Goal: Obtain resource: Download file/media

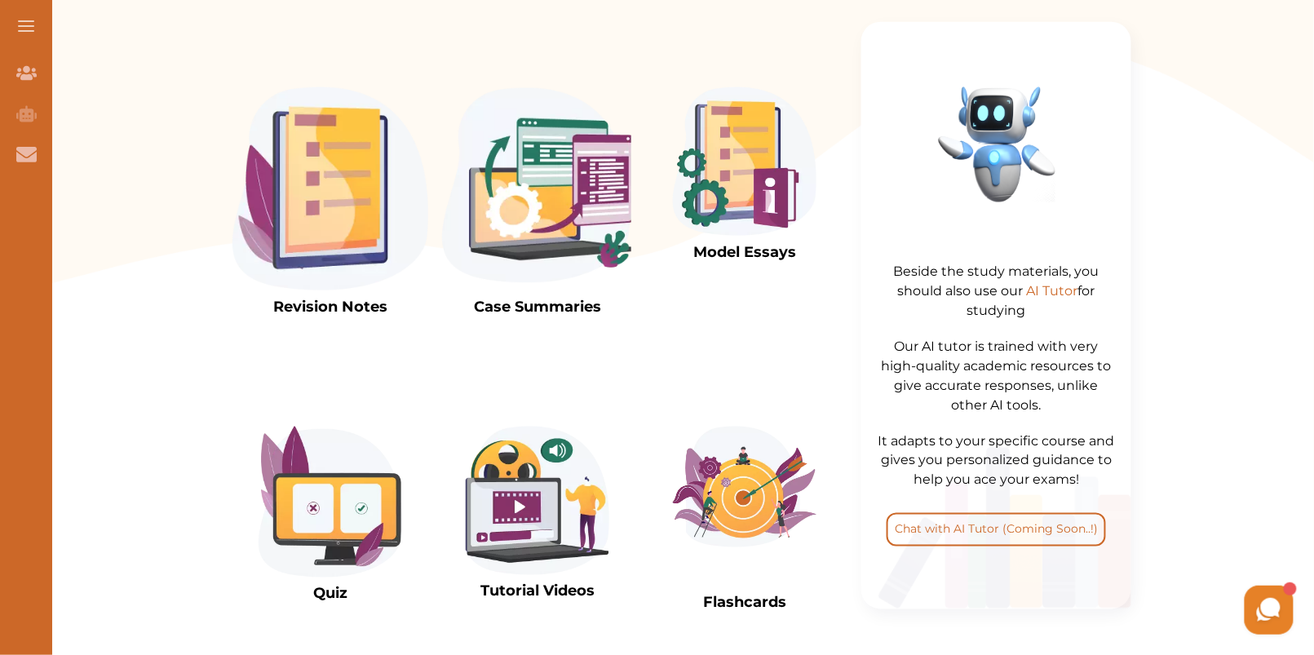
scroll to position [600, 0]
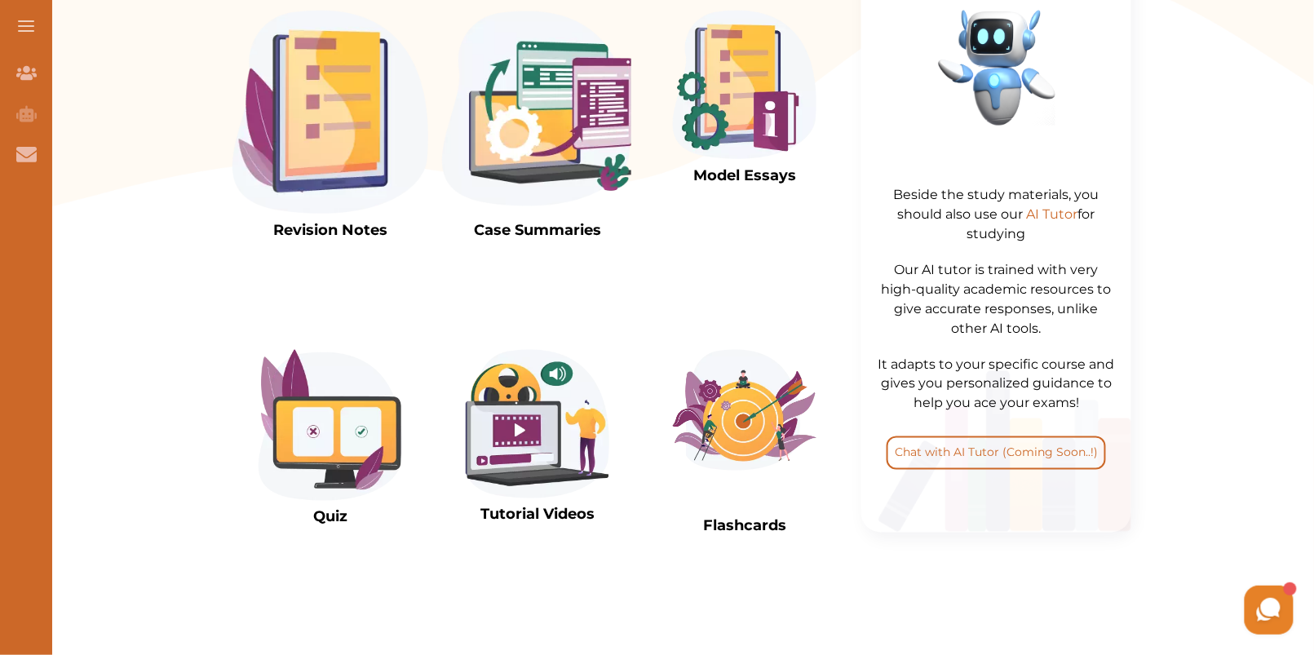
click at [511, 135] on img at bounding box center [538, 112] width 196 height 203
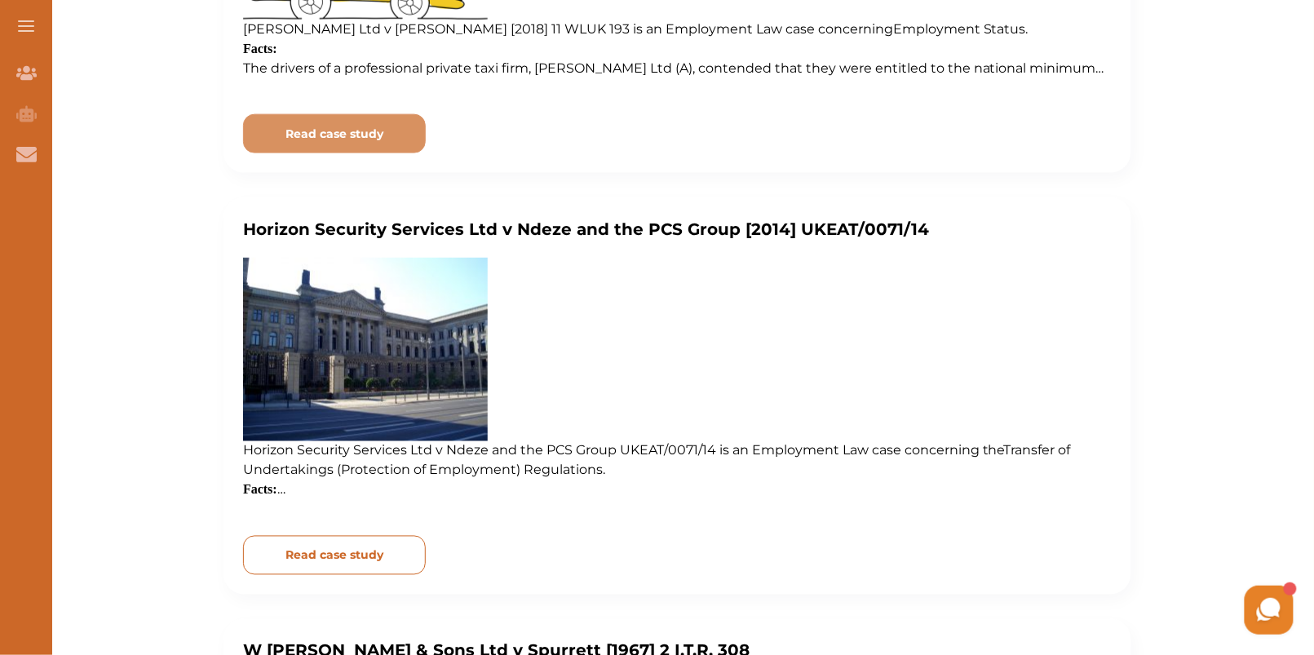
click at [361, 555] on p "Read case study" at bounding box center [335, 555] width 98 height 17
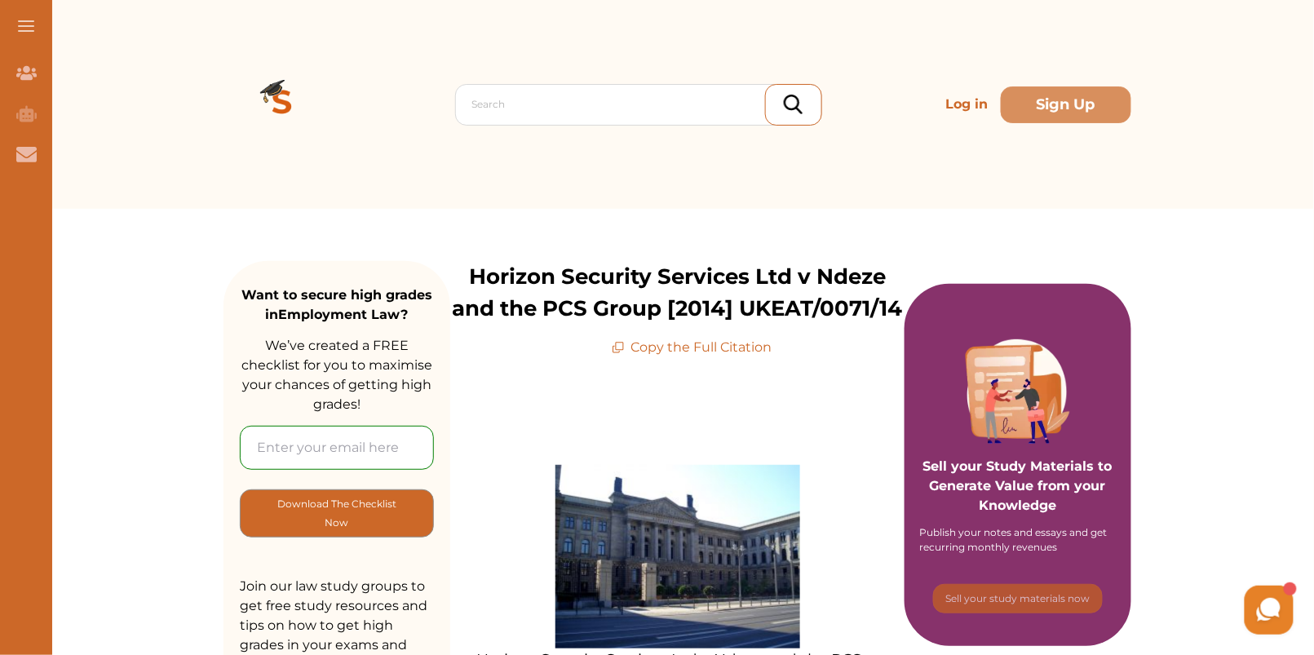
click at [330, 448] on input "email" at bounding box center [337, 448] width 194 height 44
type input "[EMAIL_ADDRESS][DOMAIN_NAME]"
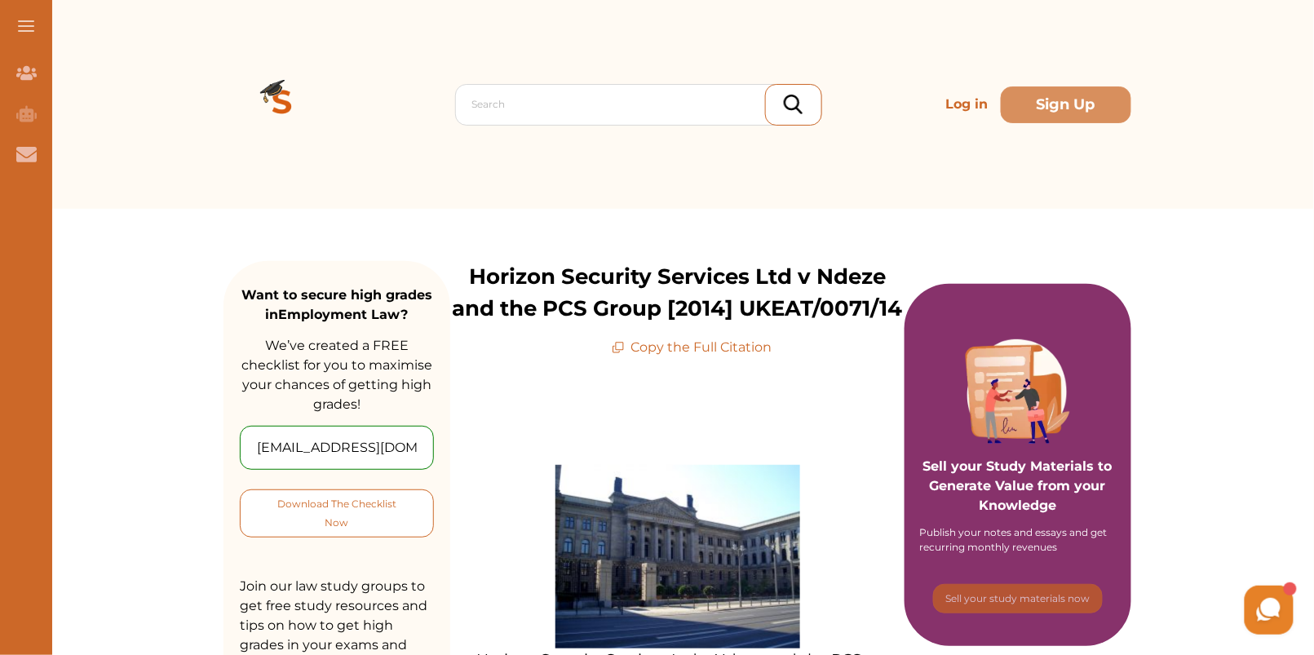
click at [323, 525] on p "Download The Checklist Now" at bounding box center [336, 513] width 127 height 38
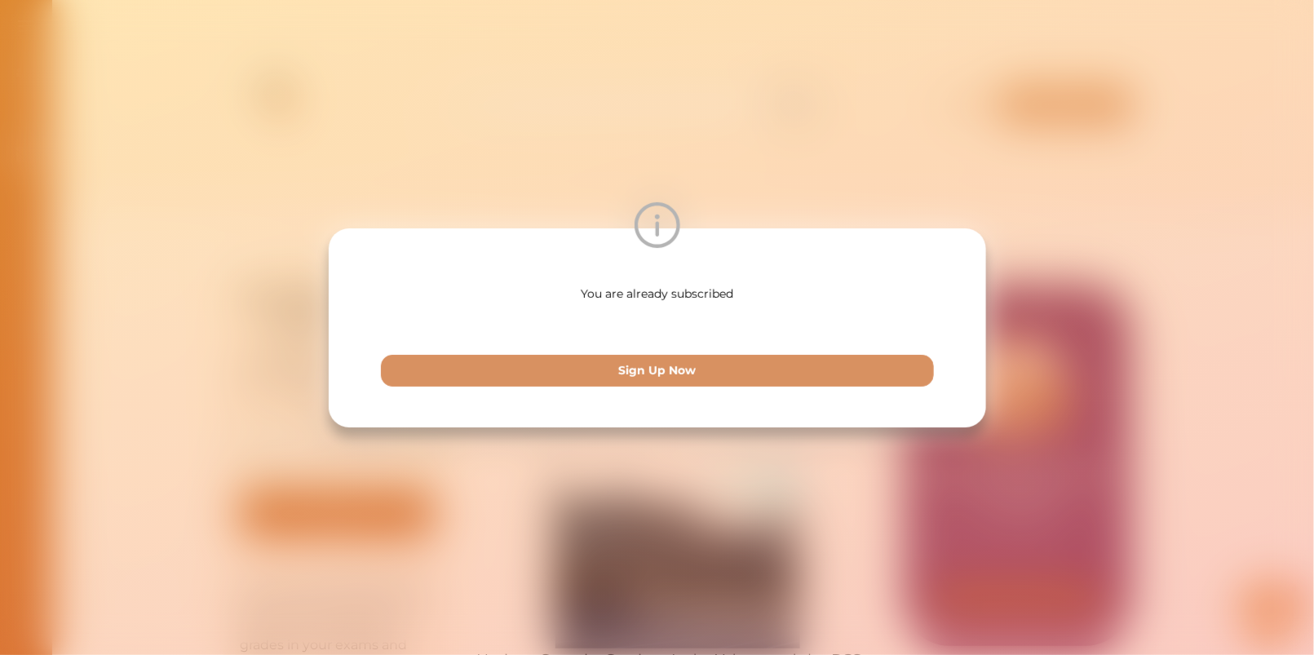
click at [963, 126] on div "You are already subscribed Sign Up Now" at bounding box center [657, 327] width 1314 height 655
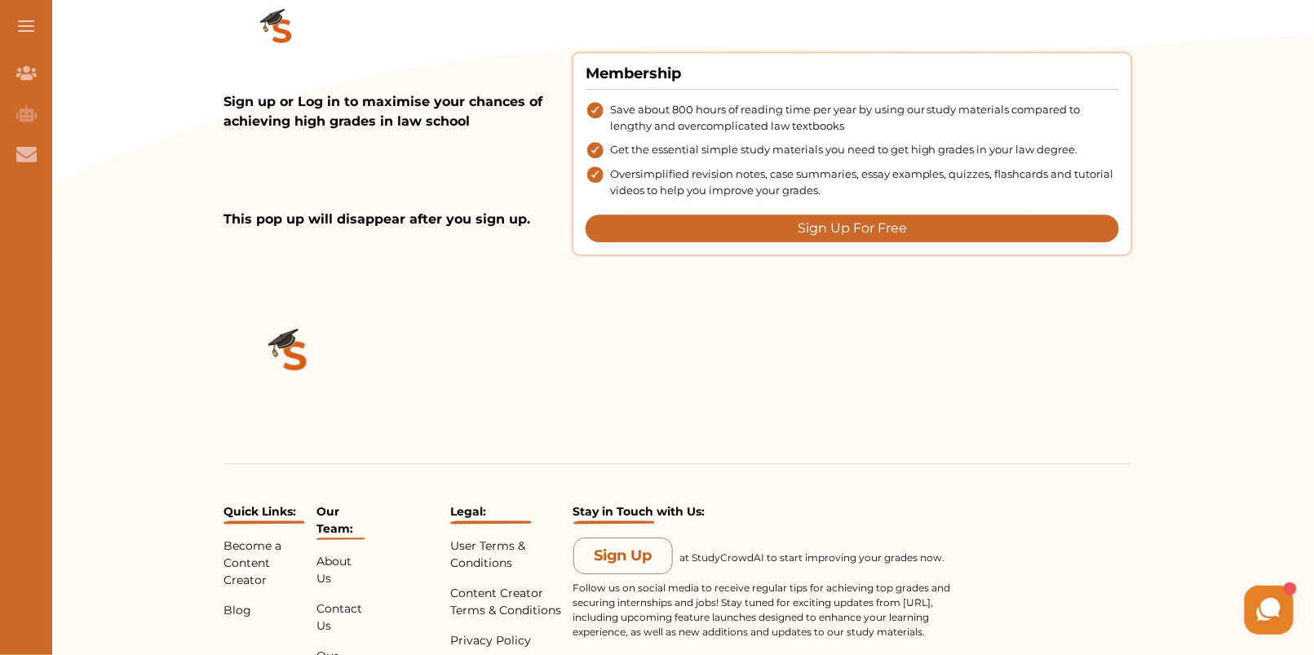
scroll to position [1487, 0]
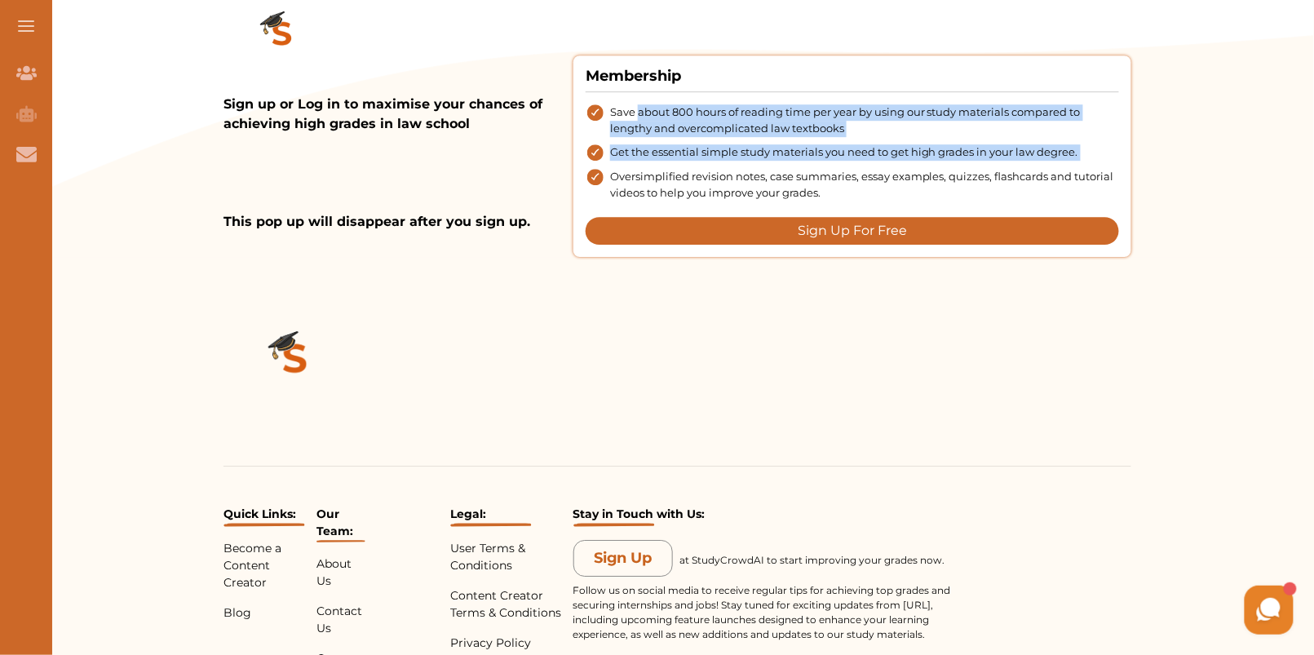
drag, startPoint x: 635, startPoint y: 109, endPoint x: 899, endPoint y: 166, distance: 270.3
click at [899, 166] on ul "Save about 800 hours of reading time per year by using our study materials comp…" at bounding box center [853, 152] width 534 height 96
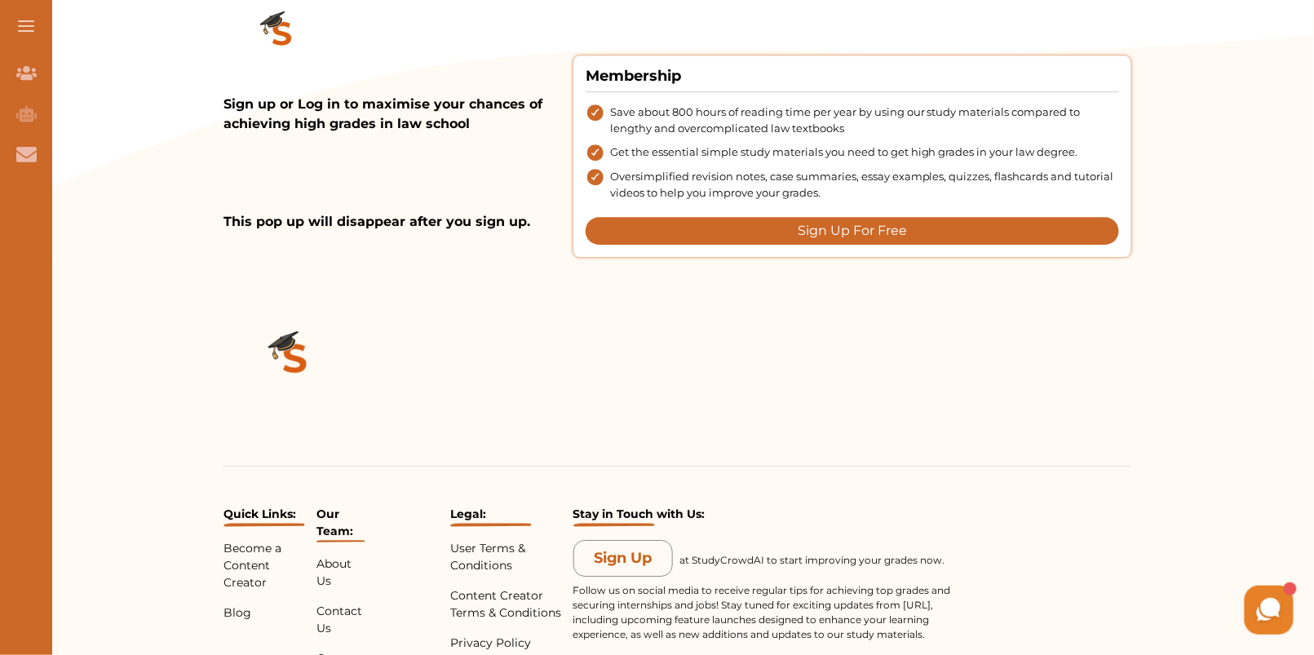
click at [906, 188] on span "Oversimplified revision notes, case summaries, essay examples, quizzes, flashca…" at bounding box center [864, 185] width 509 height 32
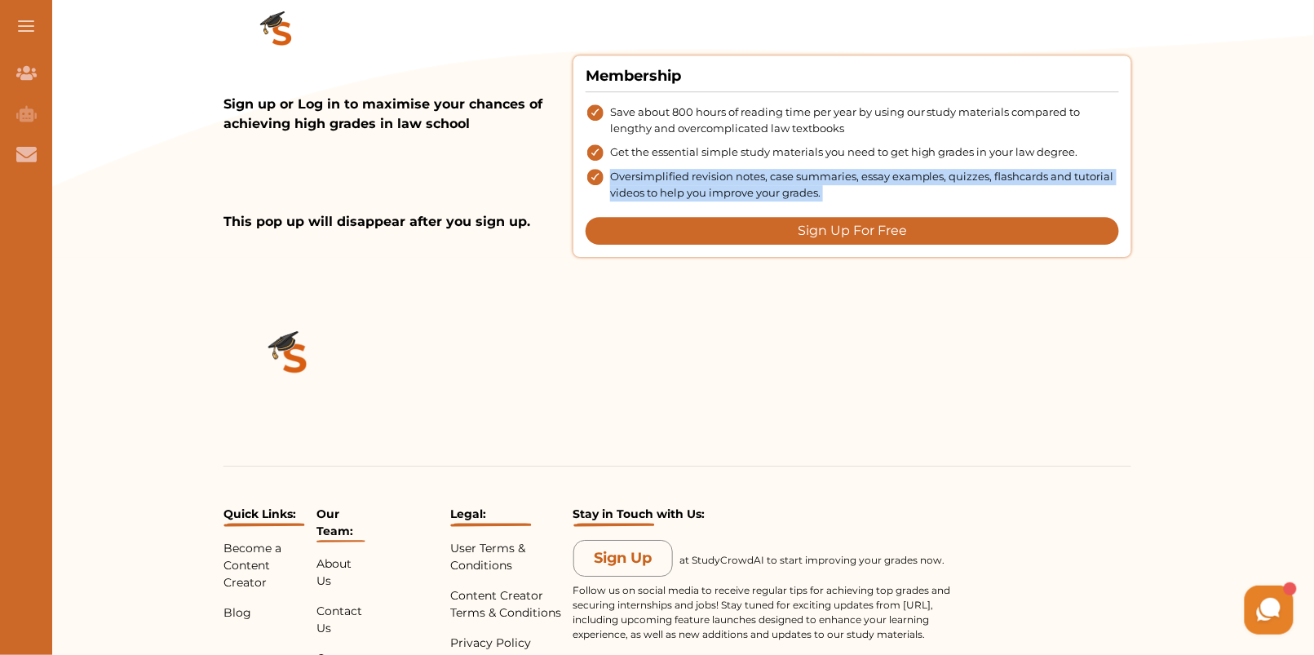
click at [906, 188] on span "Oversimplified revision notes, case summaries, essay examples, quizzes, flashca…" at bounding box center [864, 185] width 509 height 32
click at [906, 194] on span "Oversimplified revision notes, case summaries, essay examples, quizzes, flashca…" at bounding box center [864, 185] width 509 height 32
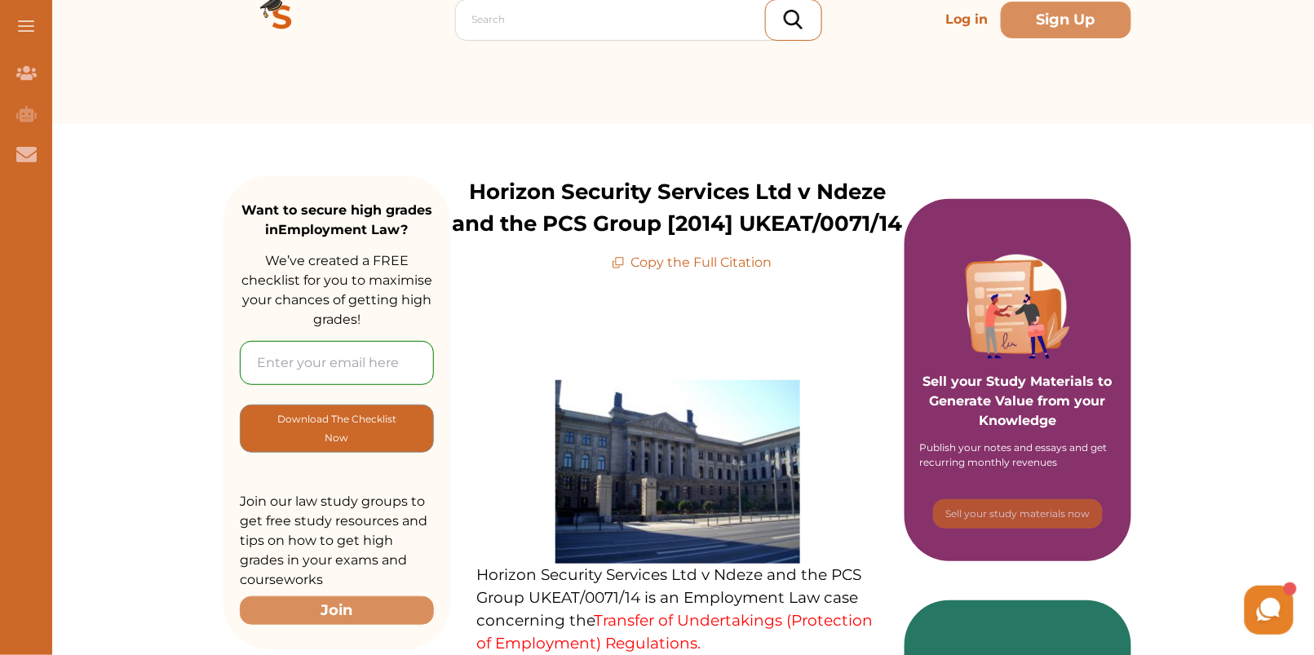
scroll to position [0, 0]
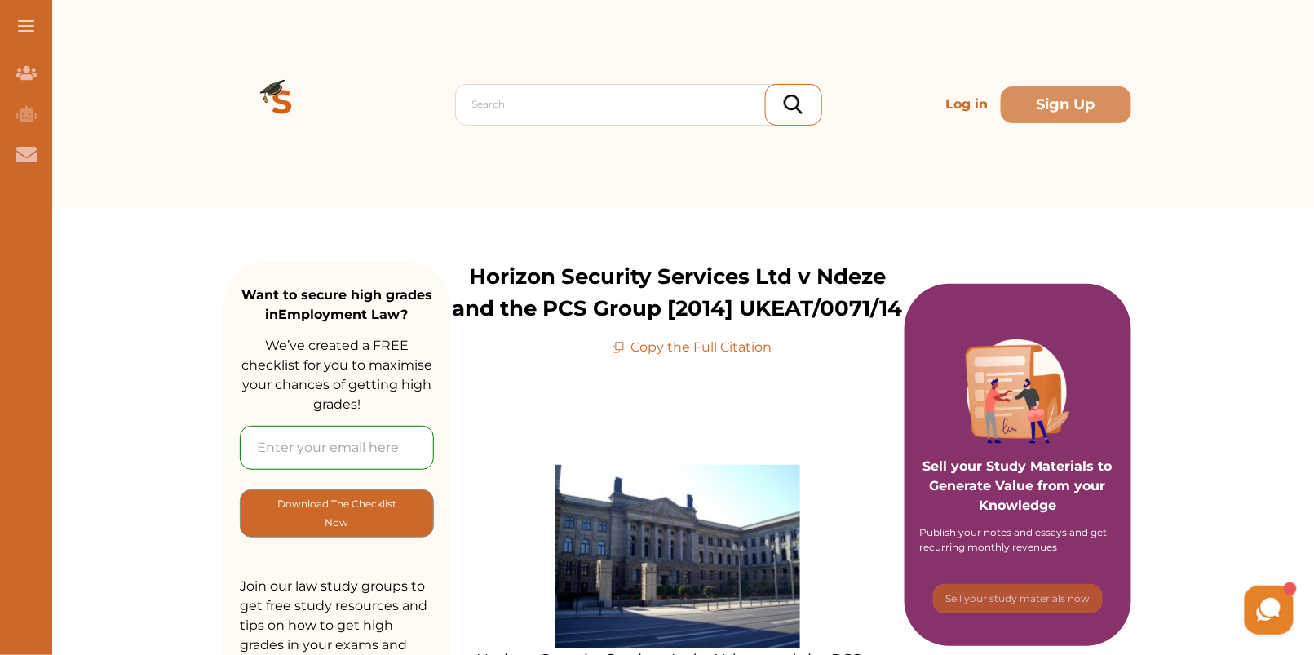
click at [1042, 599] on div "[PERSON_NAME] Hey there 👋 If you have any questions, I'm here to help! Just tex…" at bounding box center [1109, 609] width 375 height 57
click at [1035, 602] on div "[PERSON_NAME] Hey there 👋 If you have any questions, I'm here to help! Just tex…" at bounding box center [1109, 609] width 375 height 57
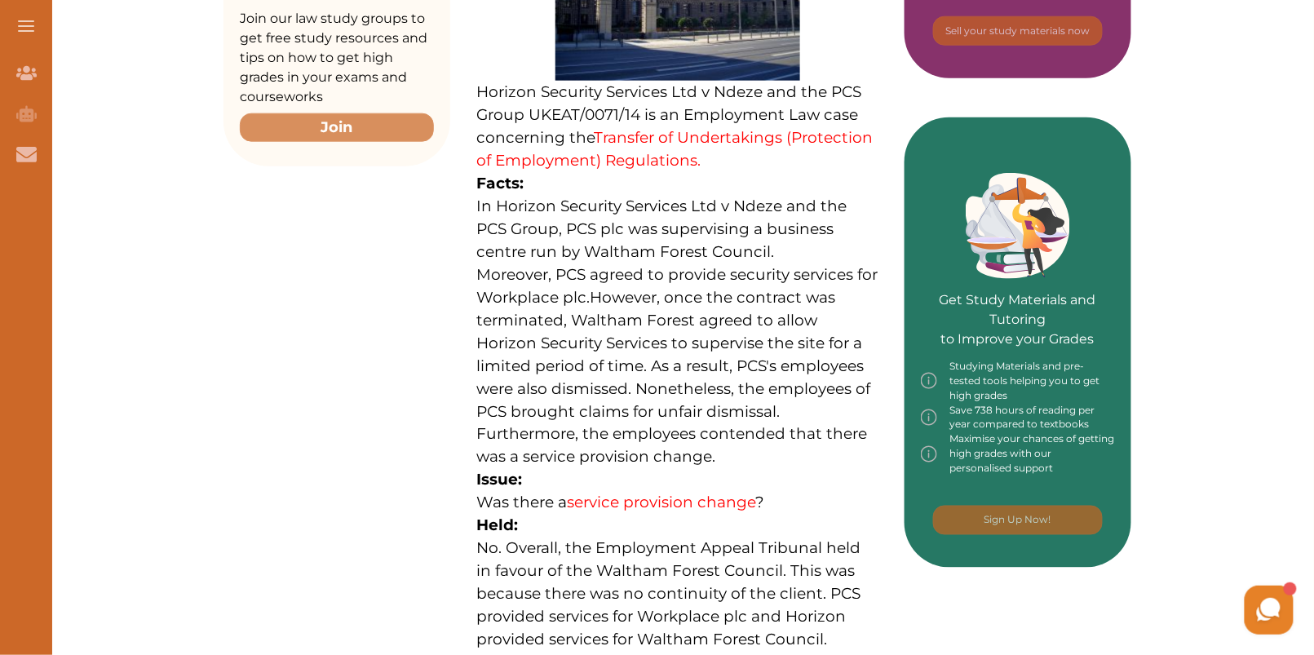
scroll to position [640, 0]
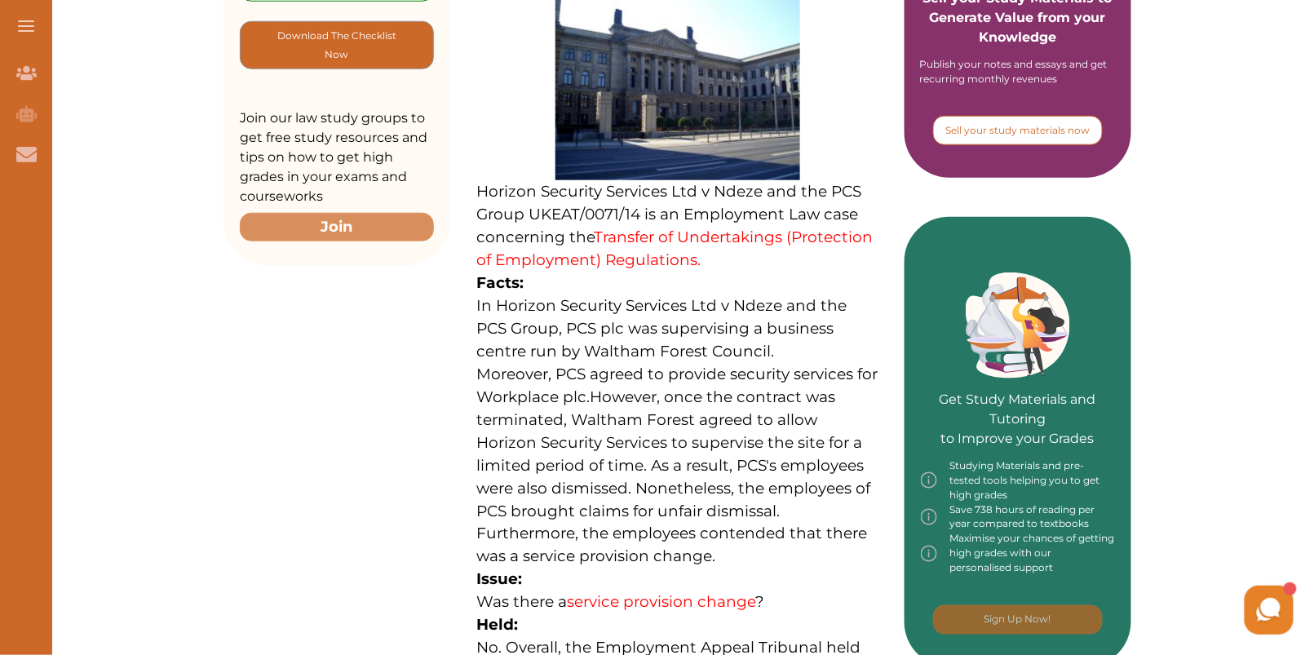
click at [1027, 126] on p "Sell your study materials now" at bounding box center [1018, 130] width 144 height 15
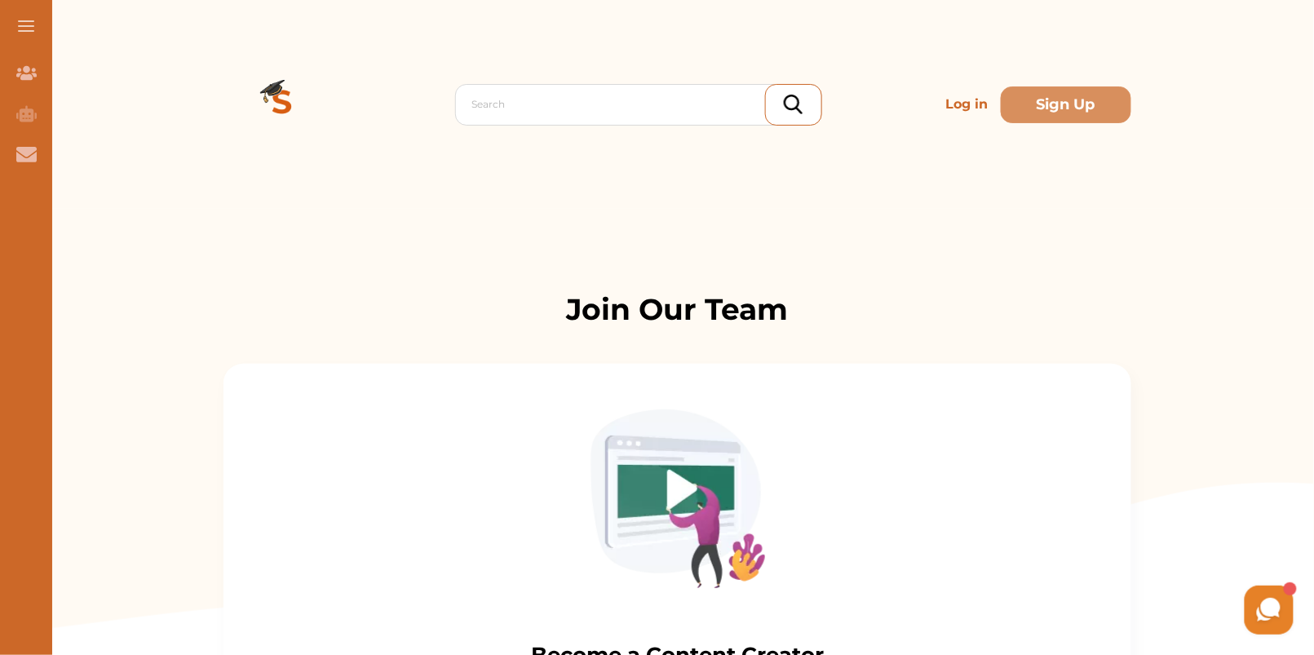
click at [287, 101] on img at bounding box center [282, 104] width 117 height 117
